Goal: Contribute content: Contribute content

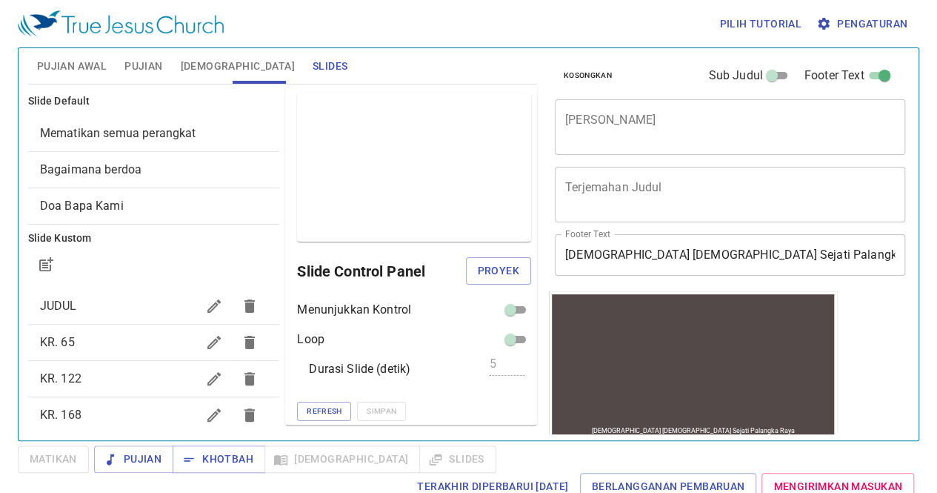
scroll to position [1, 0]
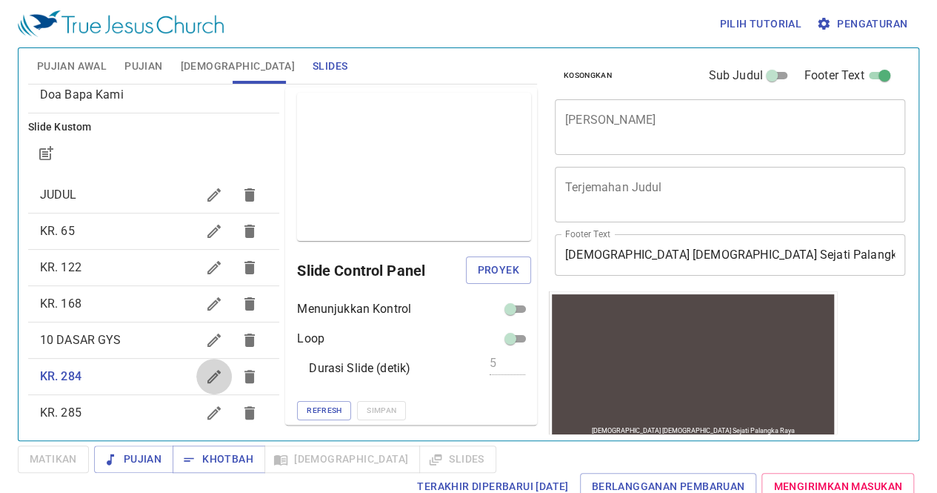
click at [205, 370] on icon "button" at bounding box center [214, 376] width 18 height 18
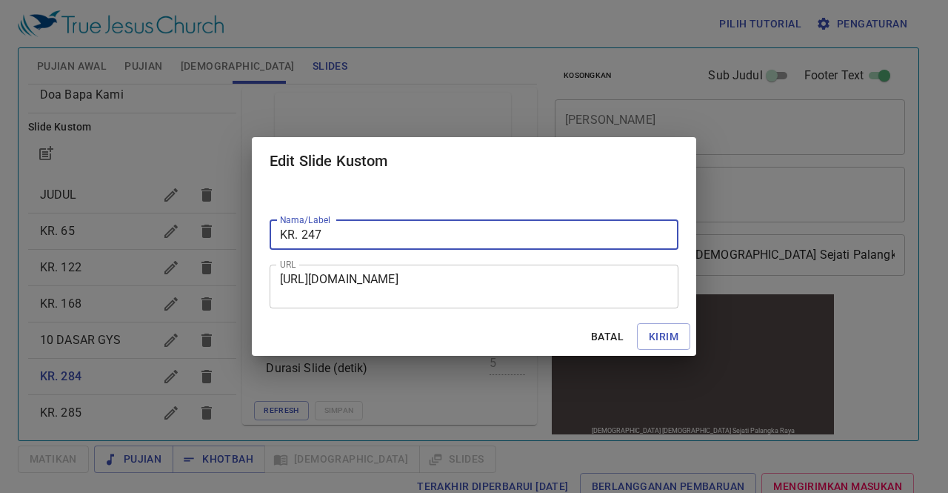
type input "KR. 247"
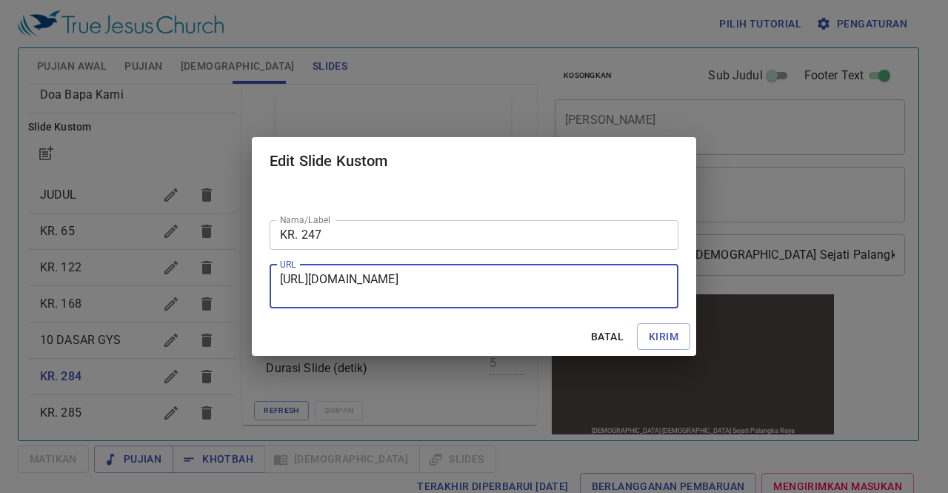
drag, startPoint x: 280, startPoint y: 279, endPoint x: 653, endPoint y: 307, distance: 373.7
click at [653, 307] on div "[URL][DOMAIN_NAME] URL" at bounding box center [474, 286] width 409 height 44
paste textarea "[URL][DOMAIN_NAME]"
type textarea "[URL][DOMAIN_NAME]"
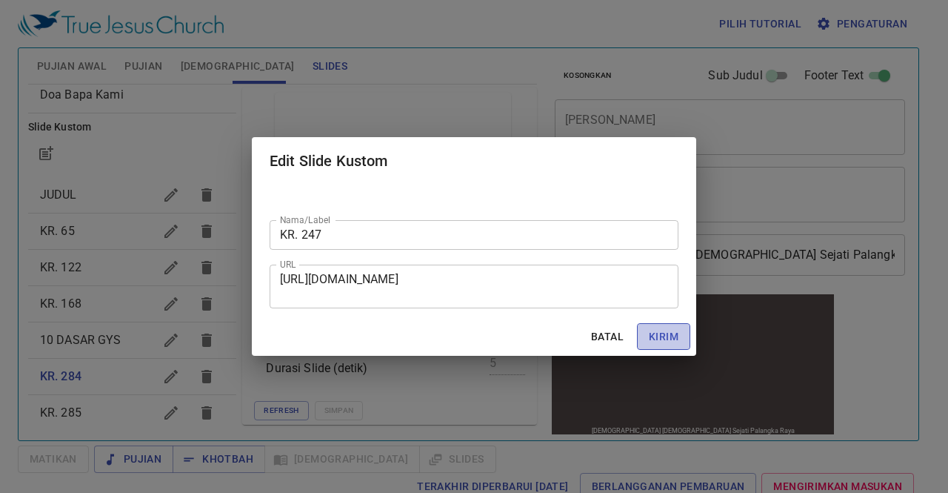
click at [668, 337] on span "Kirim" at bounding box center [664, 336] width 30 height 19
checkbox input "true"
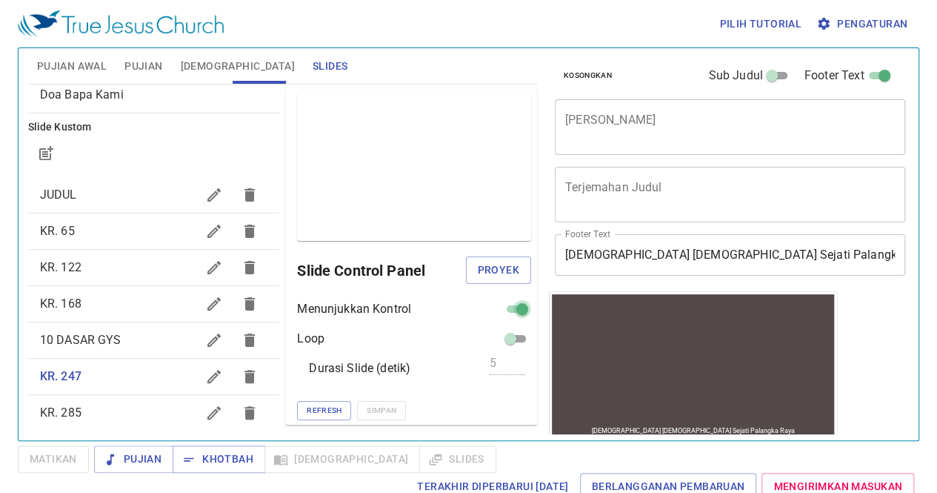
click at [505, 305] on input "checkbox" at bounding box center [522, 312] width 53 height 18
checkbox input "false"
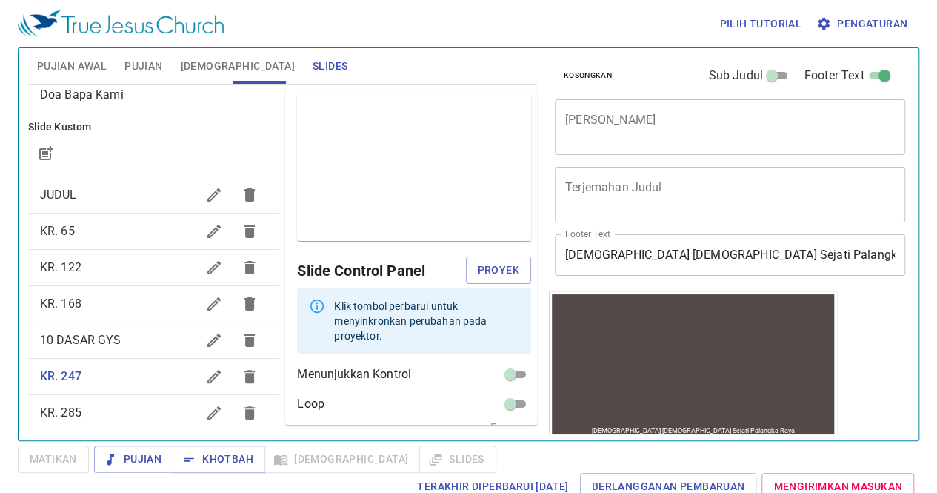
scroll to position [51, 0]
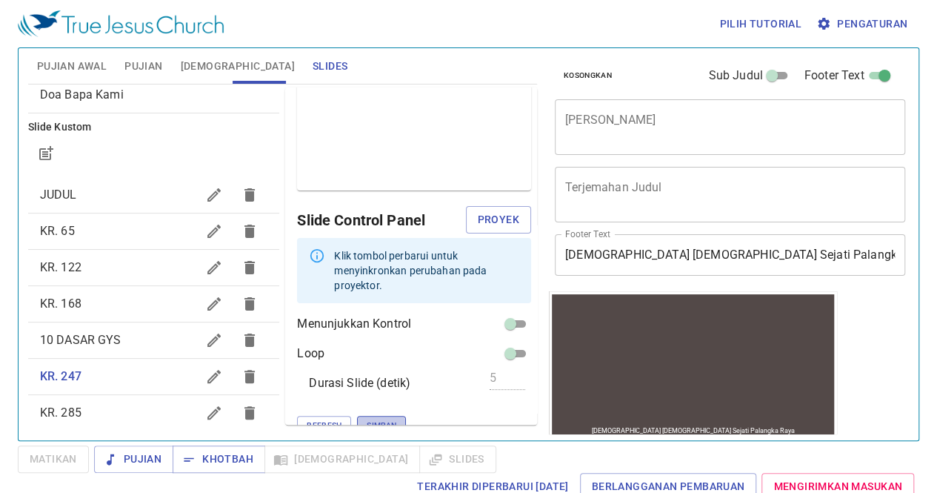
click at [367, 419] on span "Simpan" at bounding box center [382, 425] width 30 height 13
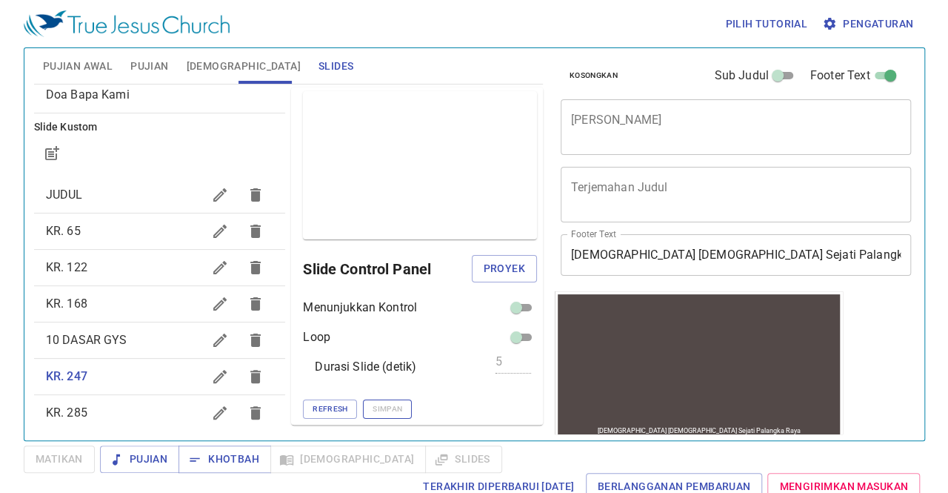
scroll to position [1, 0]
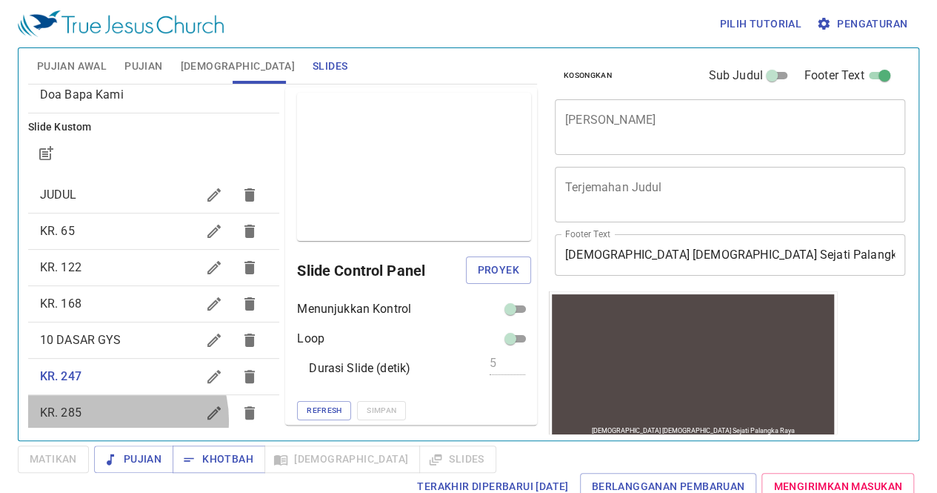
click at [111, 419] on span "KR. 285" at bounding box center [118, 413] width 157 height 18
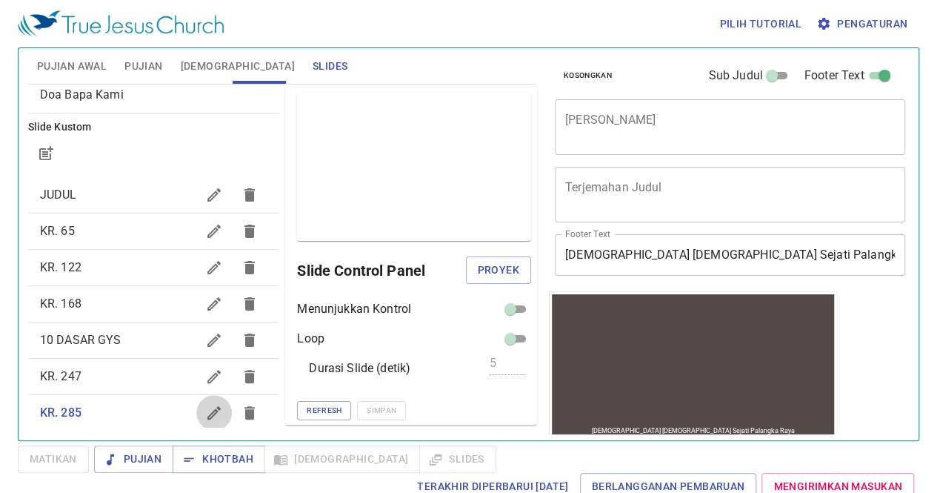
click at [196, 417] on button "button" at bounding box center [214, 413] width 36 height 36
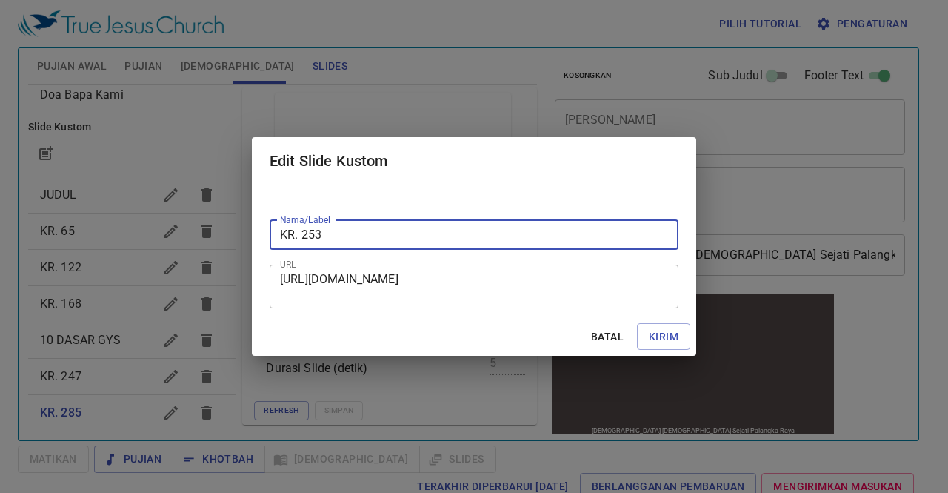
type input "KR. 253"
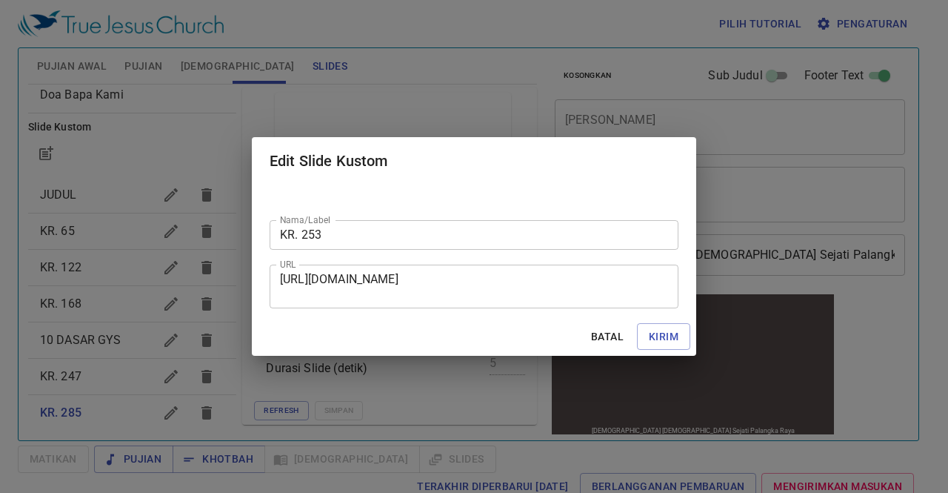
click at [282, 279] on div "[URL][DOMAIN_NAME] URL" at bounding box center [474, 286] width 409 height 44
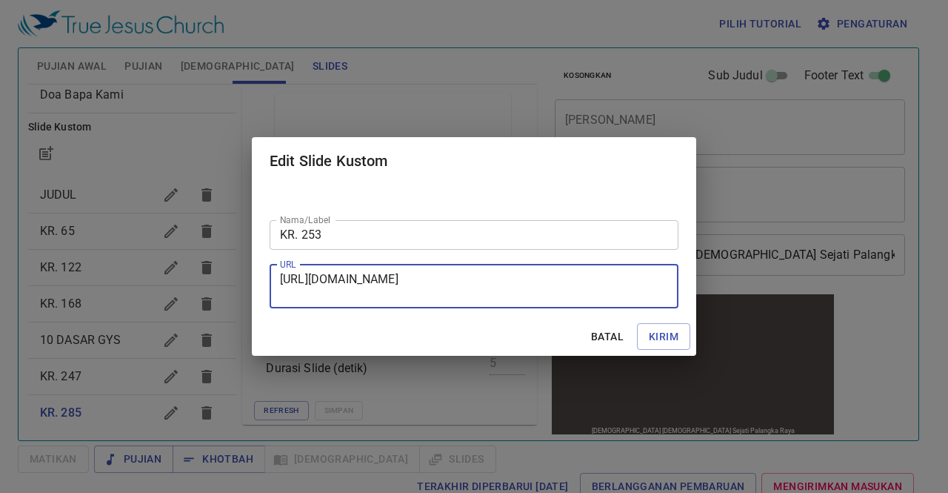
drag, startPoint x: 282, startPoint y: 279, endPoint x: 544, endPoint y: 314, distance: 264.6
click at [544, 314] on div "Nama/Label KR. 253 Nama/Label URL [URL][DOMAIN_NAME] URL" at bounding box center [474, 250] width 445 height 133
paste textarea "[URL][DOMAIN_NAME]"
type textarea "[URL][DOMAIN_NAME]"
click at [652, 333] on span "Kirim" at bounding box center [664, 336] width 30 height 19
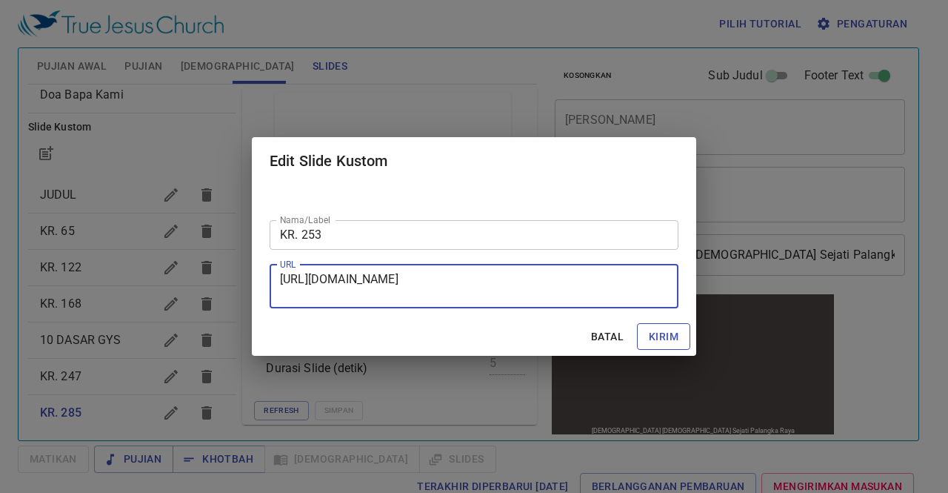
checkbox input "true"
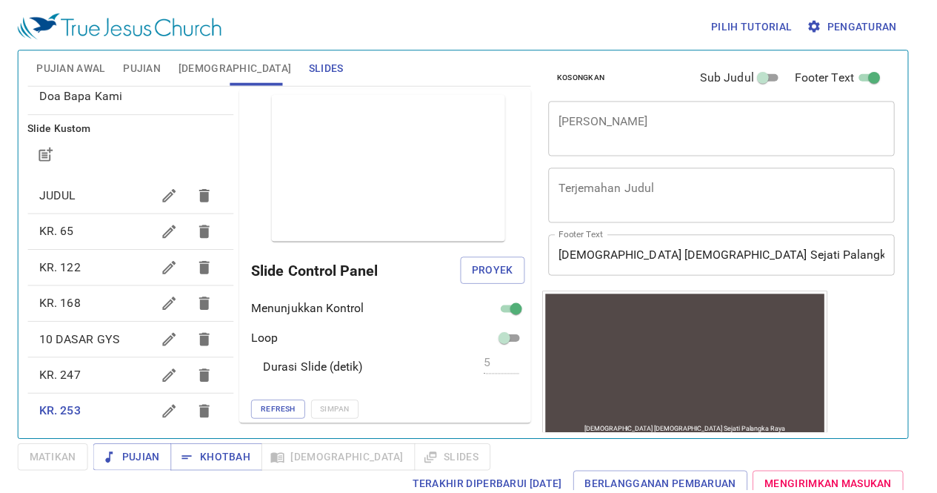
scroll to position [113, 0]
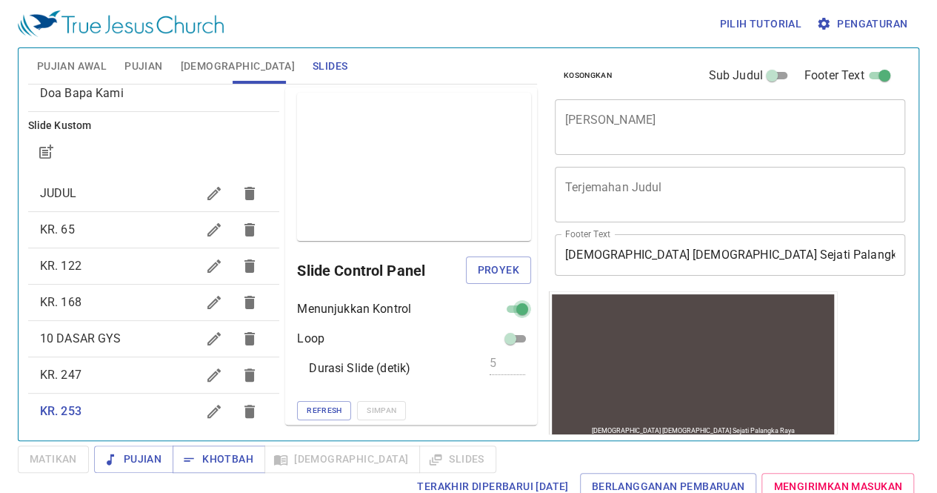
click at [510, 312] on input "checkbox" at bounding box center [522, 312] width 53 height 18
checkbox input "false"
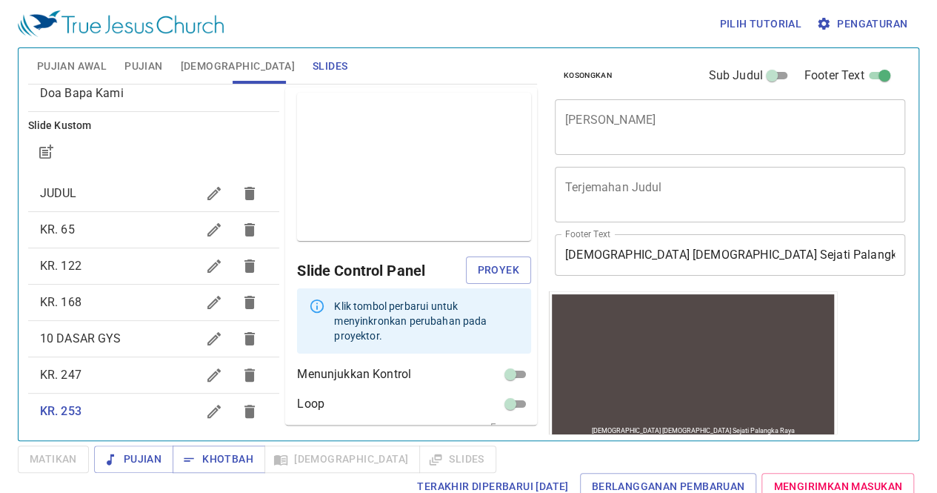
scroll to position [51, 0]
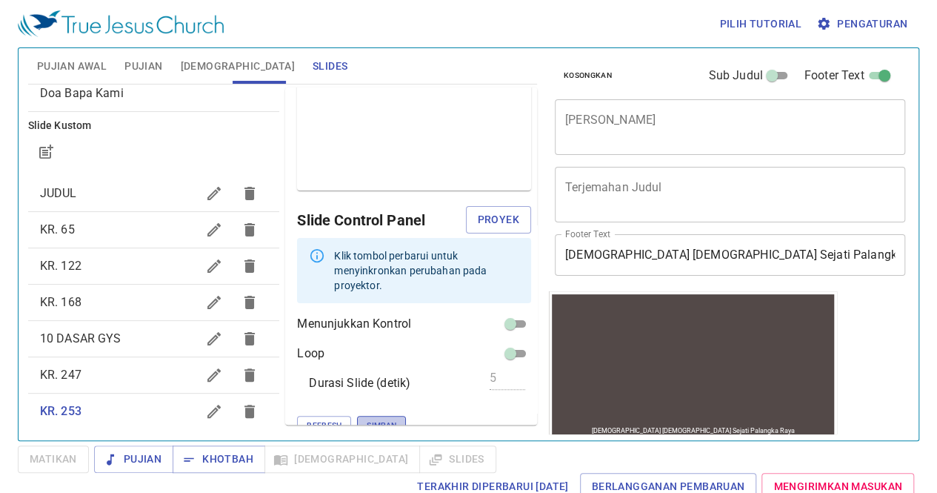
click at [367, 419] on span "Simpan" at bounding box center [382, 425] width 30 height 13
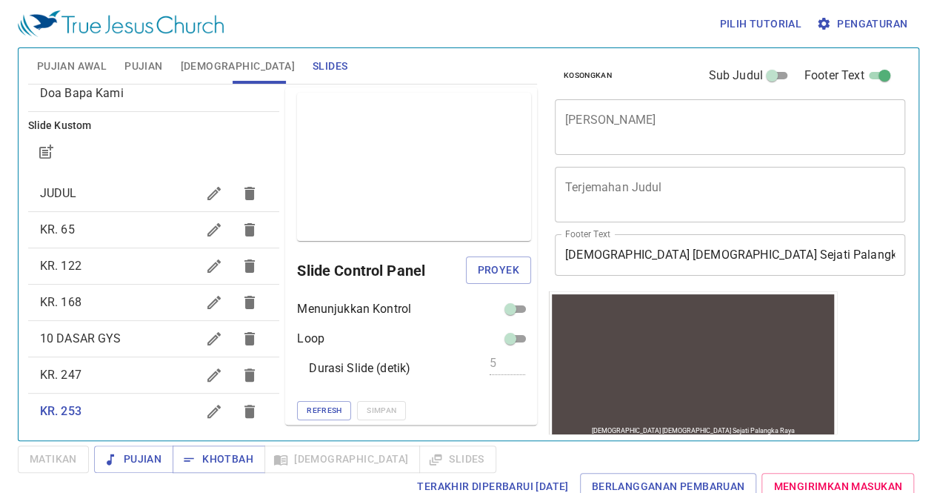
scroll to position [0, 0]
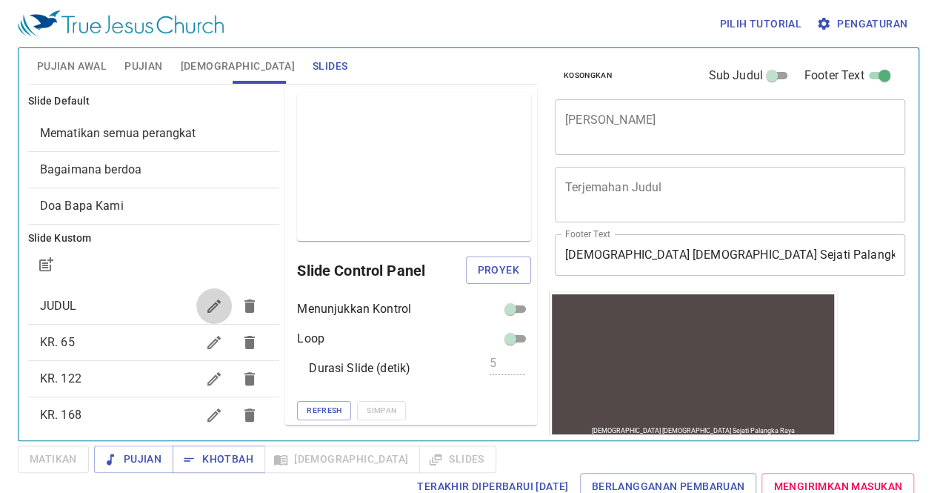
click at [205, 307] on icon "button" at bounding box center [214, 306] width 18 height 18
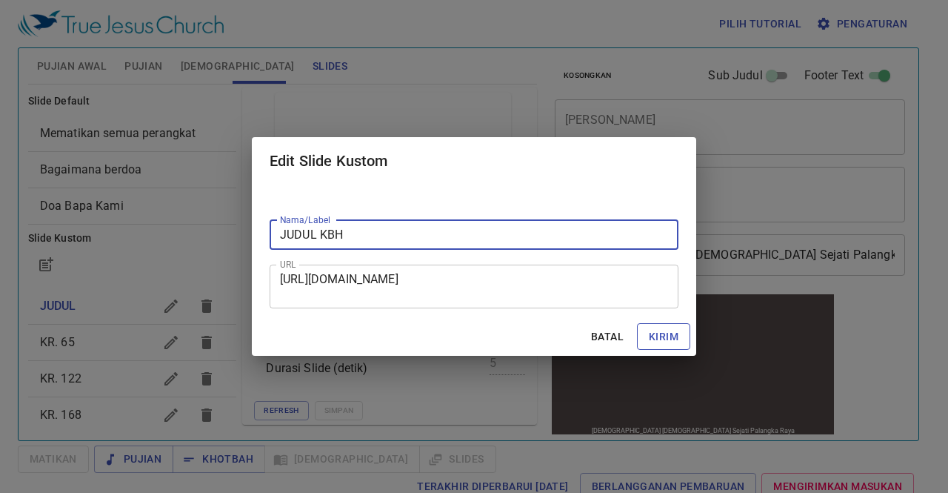
type input "JUDUL KBH"
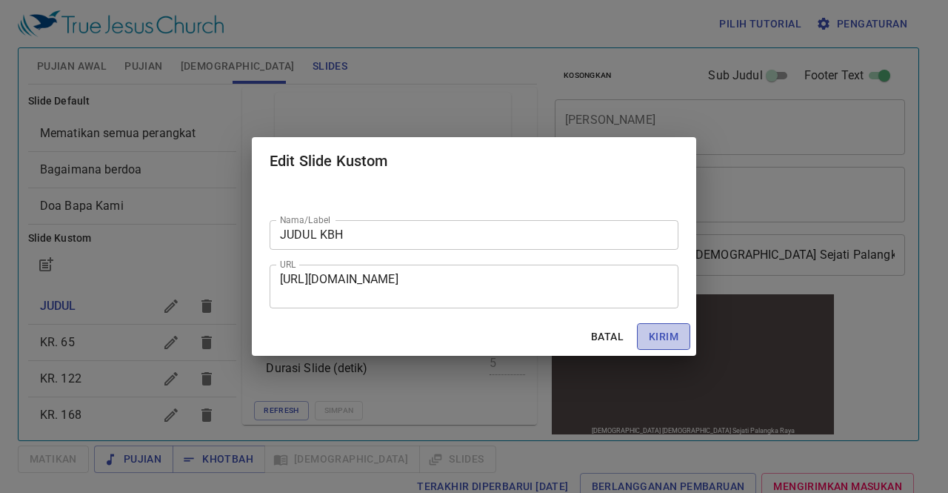
click at [653, 339] on span "Kirim" at bounding box center [664, 336] width 30 height 19
checkbox input "true"
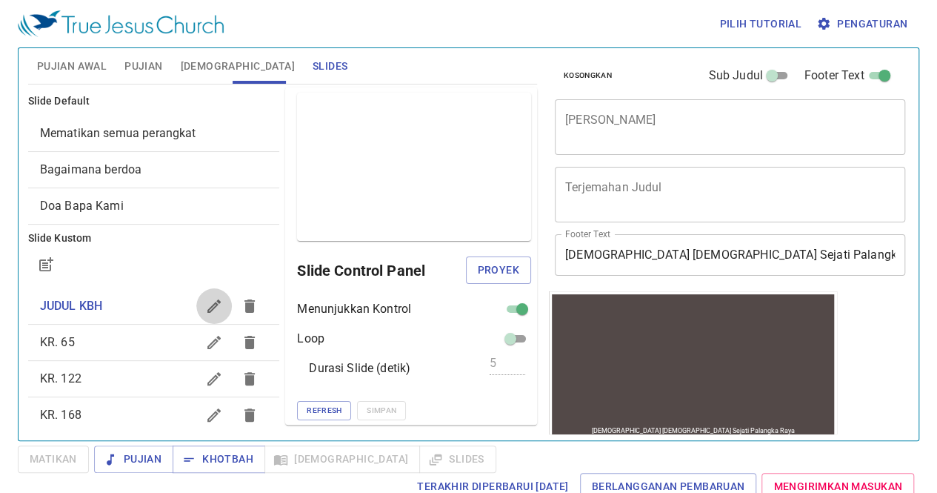
click at [207, 303] on icon "button" at bounding box center [213, 305] width 13 height 13
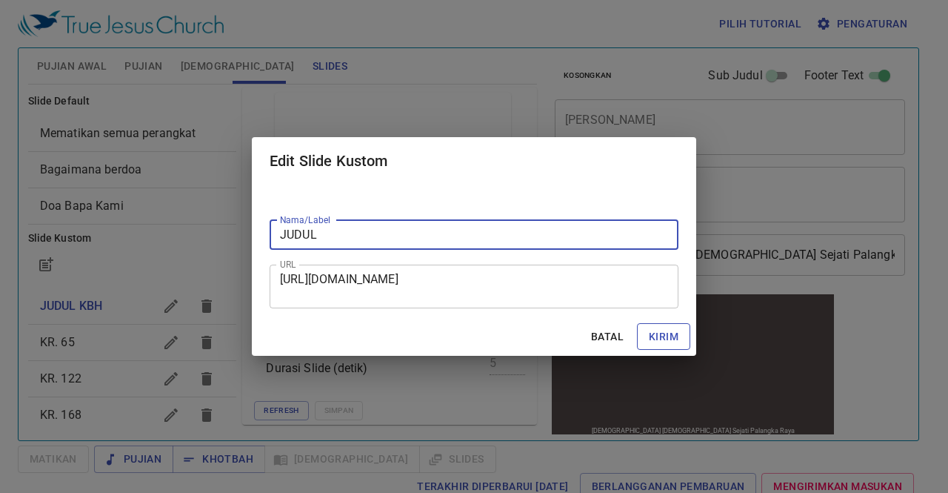
type input "JUDUL"
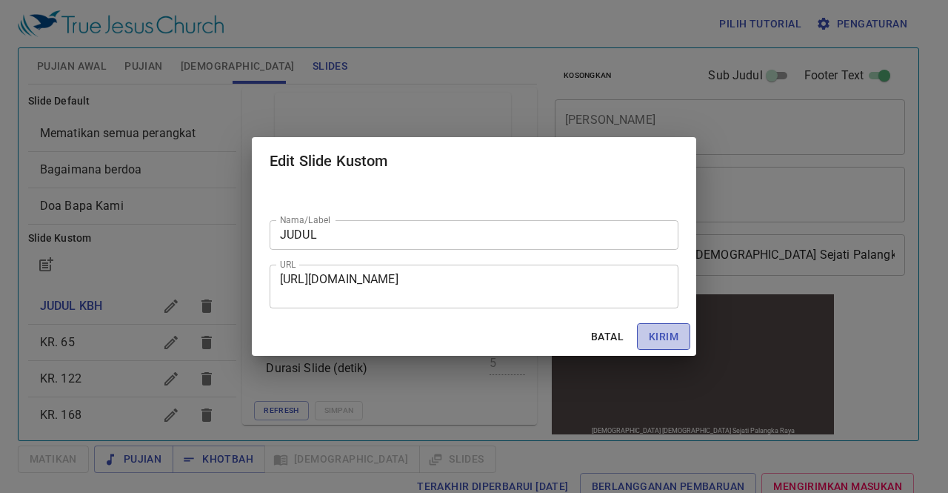
click at [659, 343] on span "Kirim" at bounding box center [664, 336] width 30 height 19
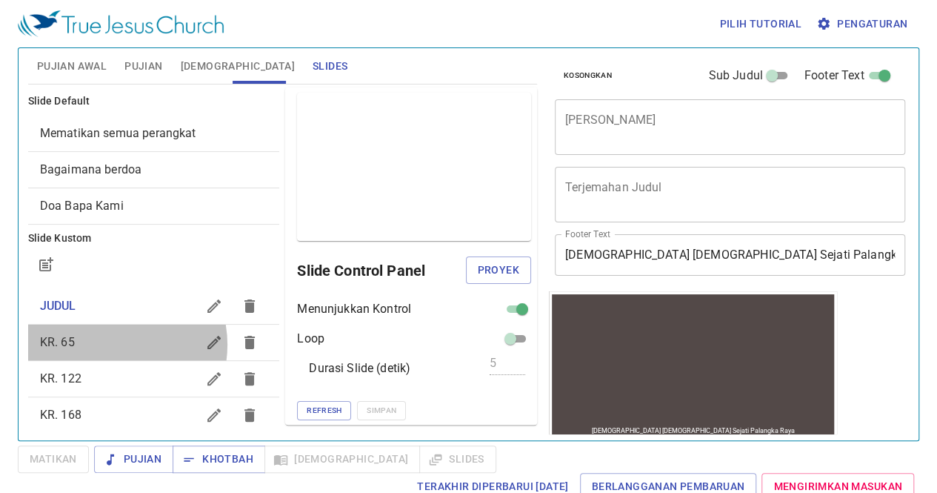
click at [105, 344] on span "KR. 65" at bounding box center [118, 342] width 157 height 18
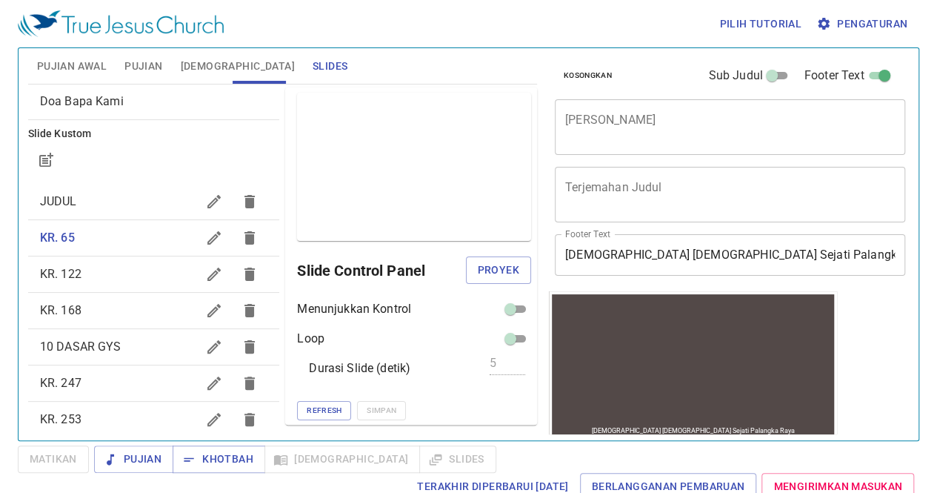
scroll to position [124, 0]
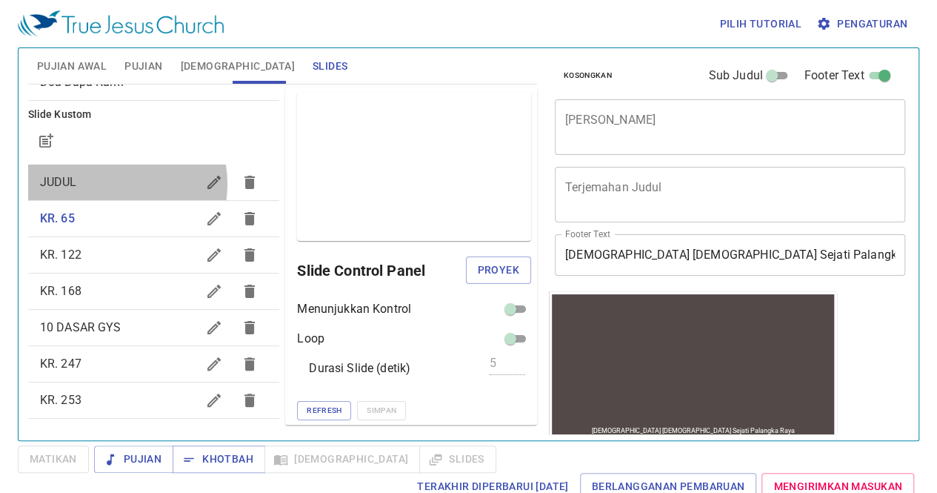
click at [105, 183] on span "JUDUL" at bounding box center [118, 182] width 157 height 18
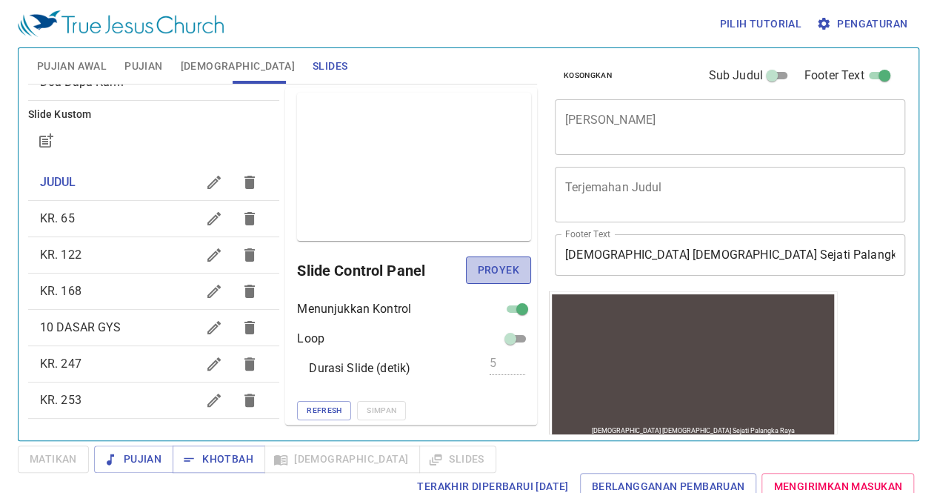
click at [501, 270] on span "Proyek" at bounding box center [498, 270] width 41 height 19
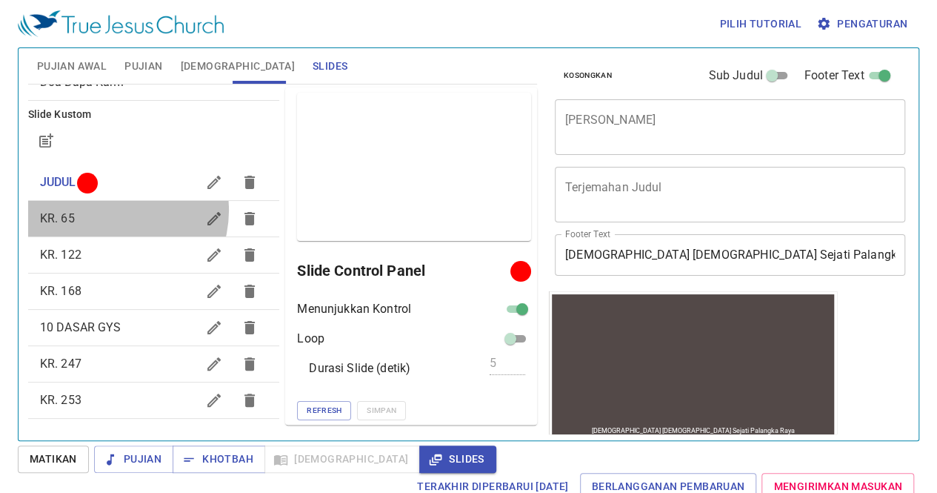
click at [111, 210] on span "KR. 65" at bounding box center [118, 219] width 157 height 18
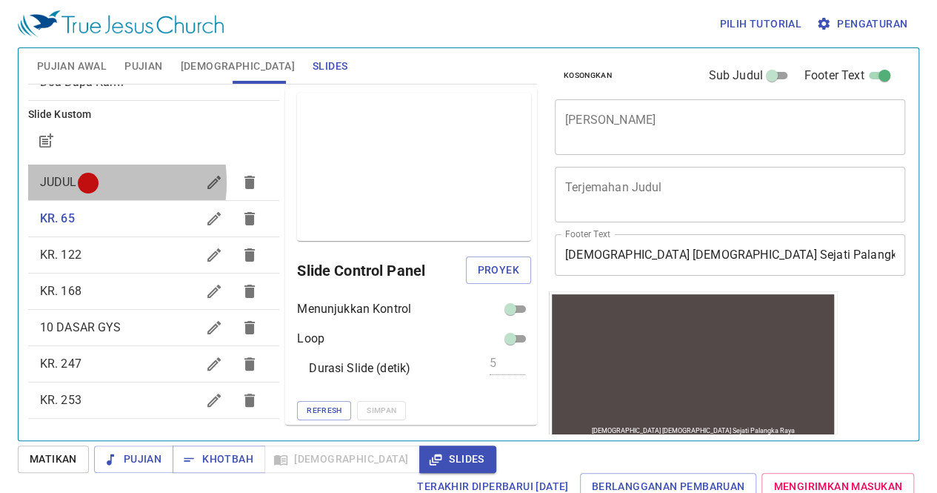
click at [87, 182] on div at bounding box center [87, 182] width 11 height 11
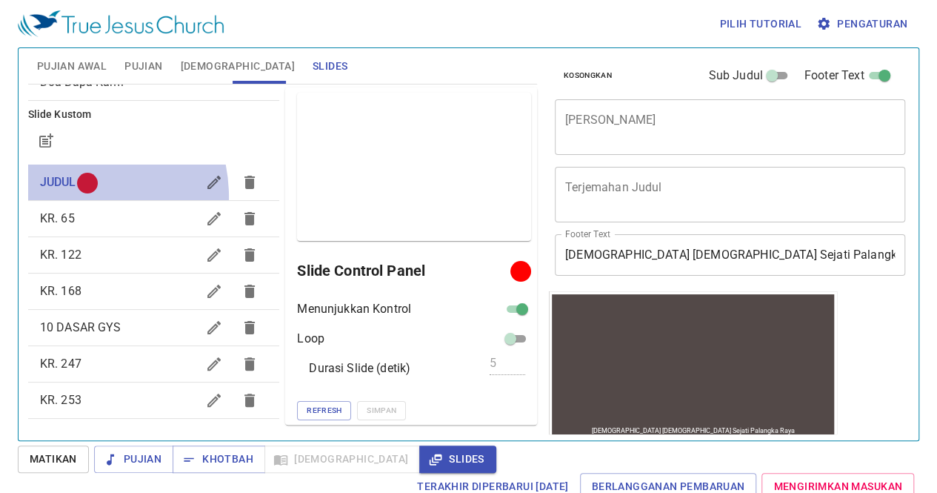
click at [64, 196] on div "JUDUL" at bounding box center [154, 182] width 252 height 36
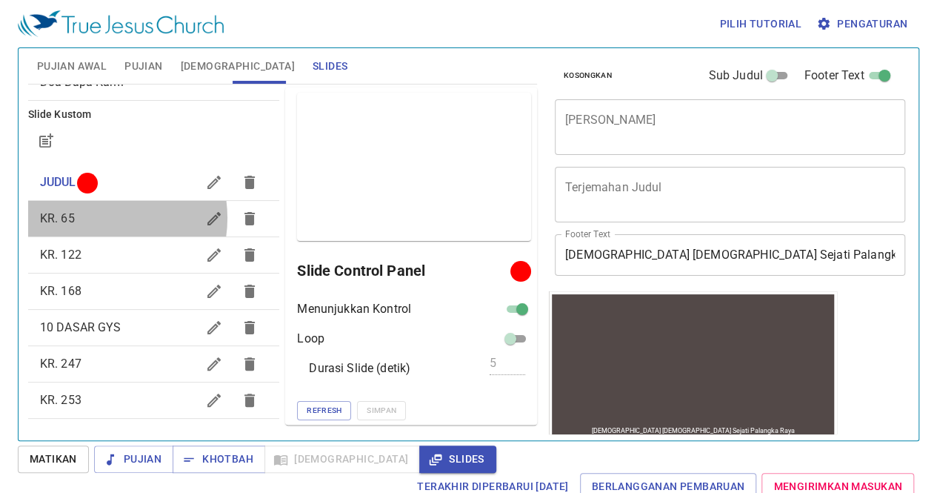
click at [96, 217] on span "KR. 65" at bounding box center [118, 219] width 157 height 18
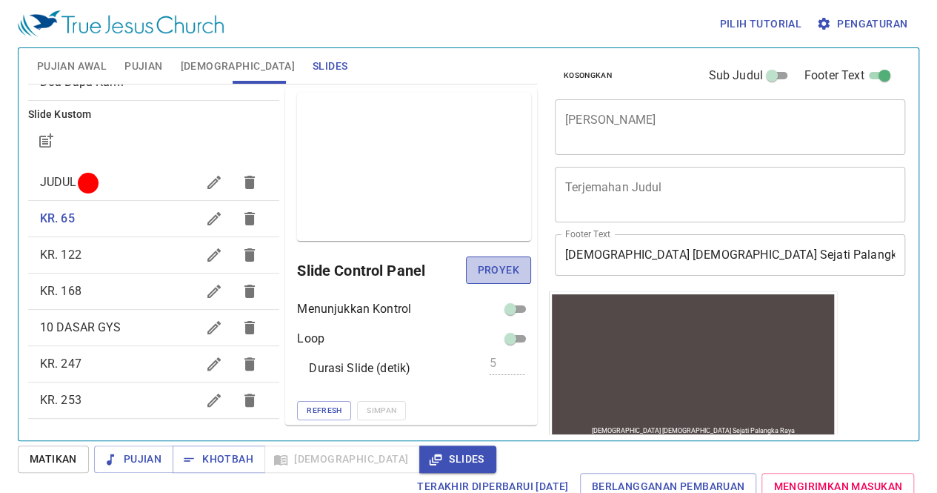
click at [490, 269] on span "Proyek" at bounding box center [498, 270] width 41 height 19
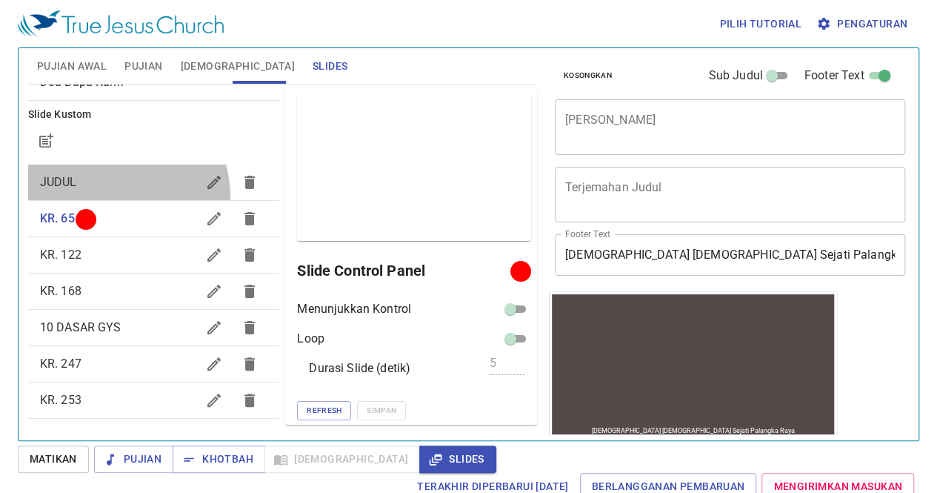
click at [108, 196] on div "JUDUL" at bounding box center [154, 182] width 252 height 36
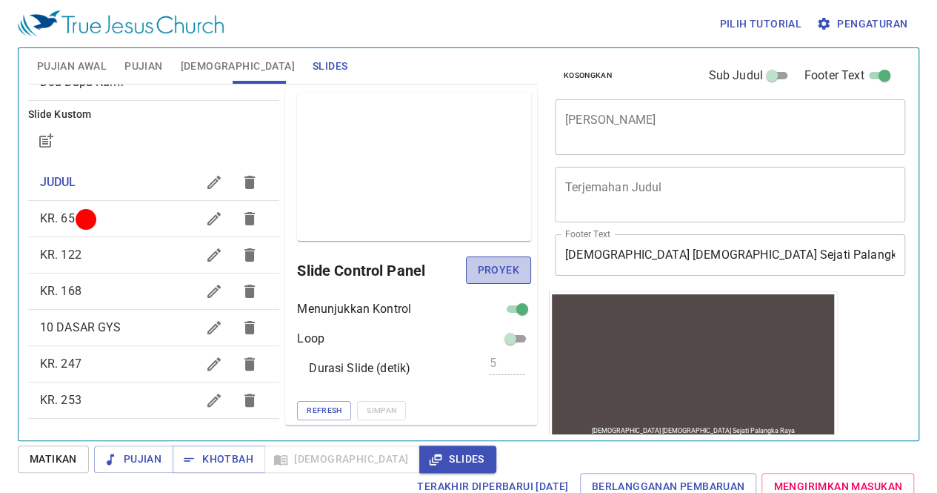
click at [496, 267] on span "Proyek" at bounding box center [498, 270] width 41 height 19
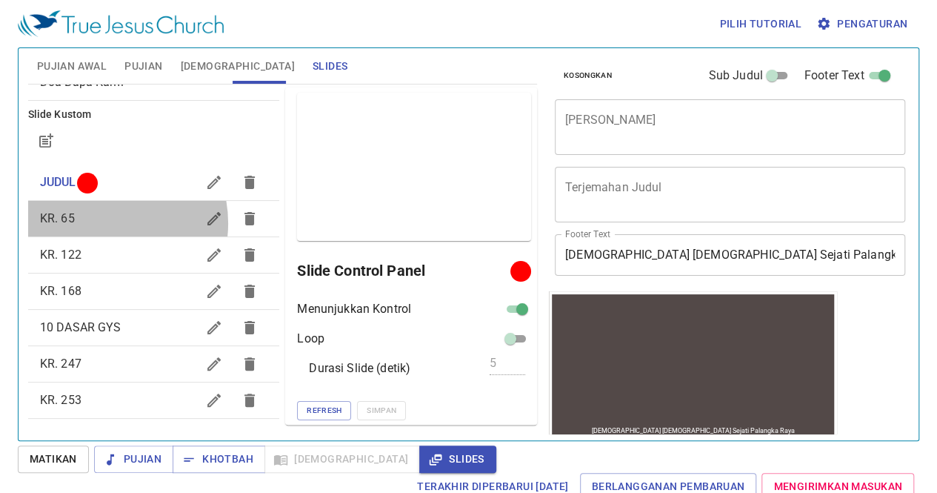
click at [100, 222] on span "KR. 65" at bounding box center [118, 219] width 157 height 18
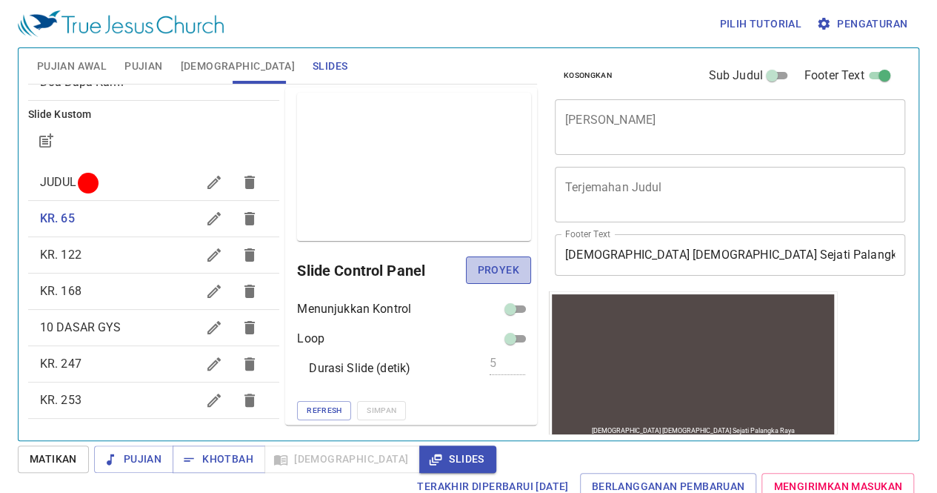
click at [507, 270] on span "Proyek" at bounding box center [498, 270] width 41 height 19
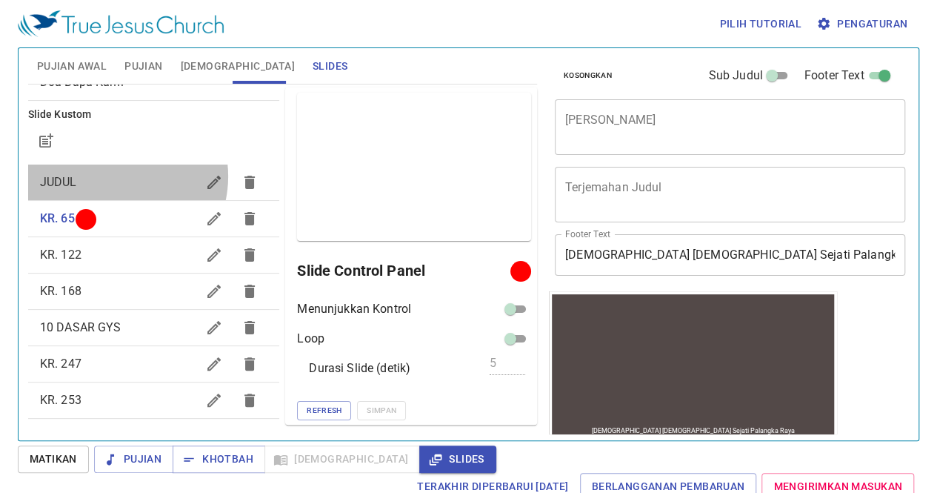
click at [116, 176] on span "JUDUL" at bounding box center [118, 182] width 157 height 18
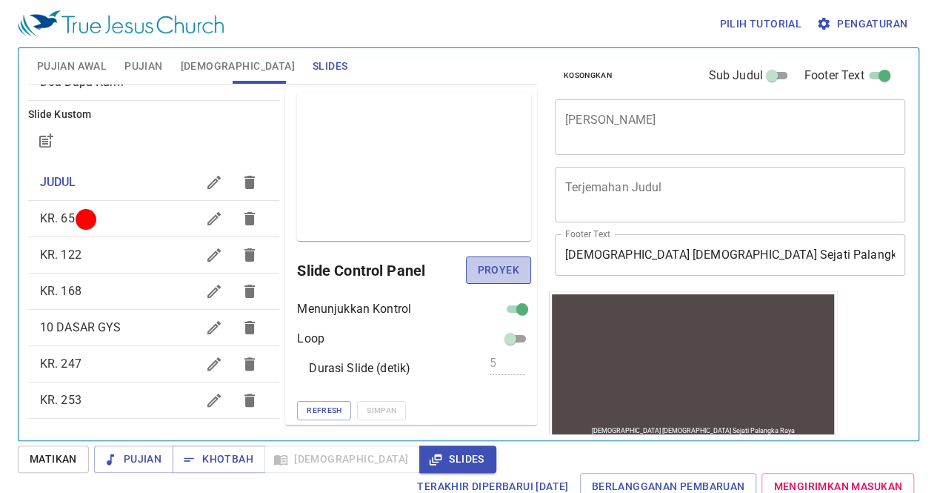
click at [492, 273] on span "Proyek" at bounding box center [498, 270] width 41 height 19
click at [505, 307] on input "checkbox" at bounding box center [522, 312] width 53 height 18
checkbox input "false"
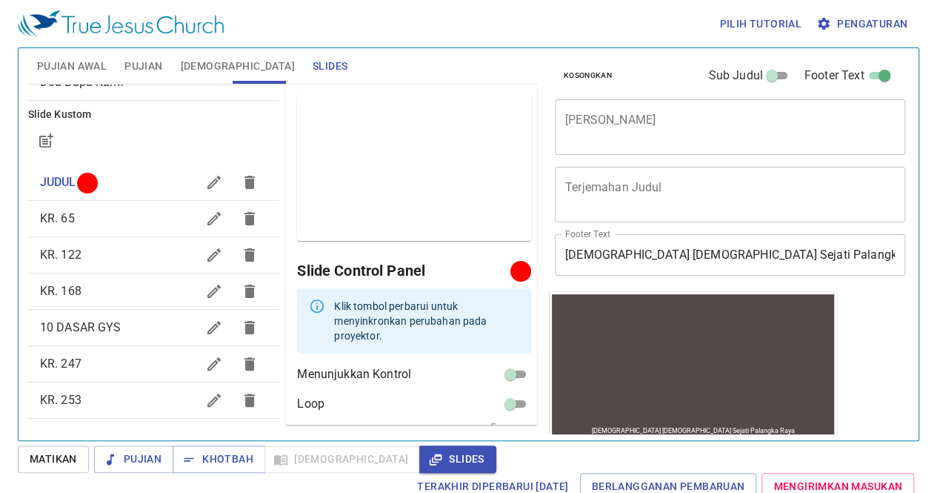
scroll to position [51, 0]
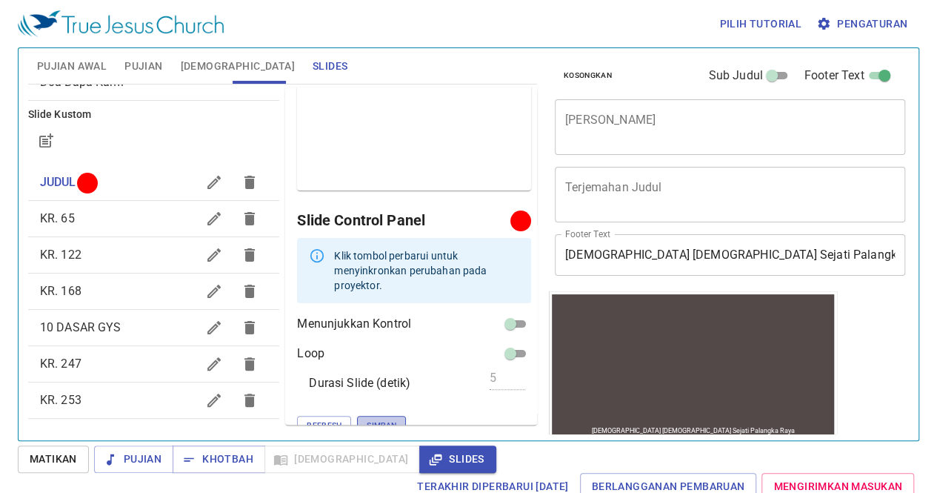
click at [367, 419] on span "Simpan" at bounding box center [382, 425] width 30 height 13
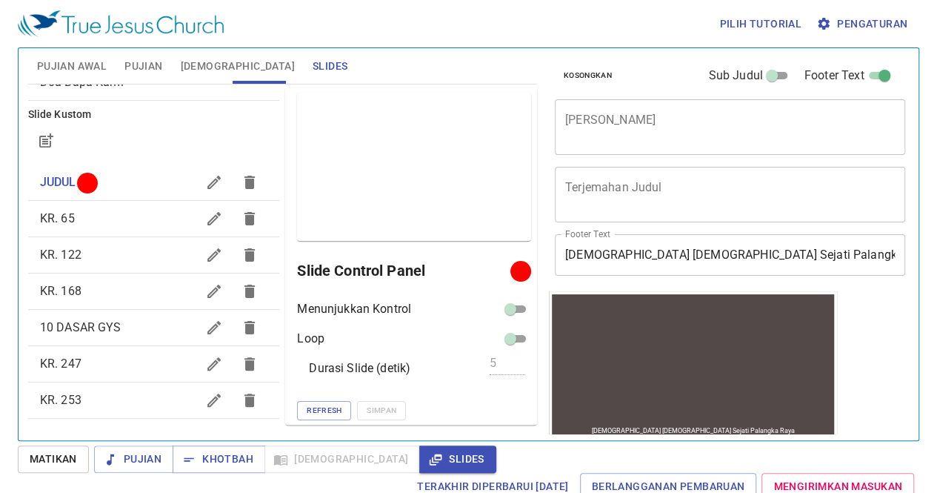
scroll to position [0, 0]
